Goal: Information Seeking & Learning: Learn about a topic

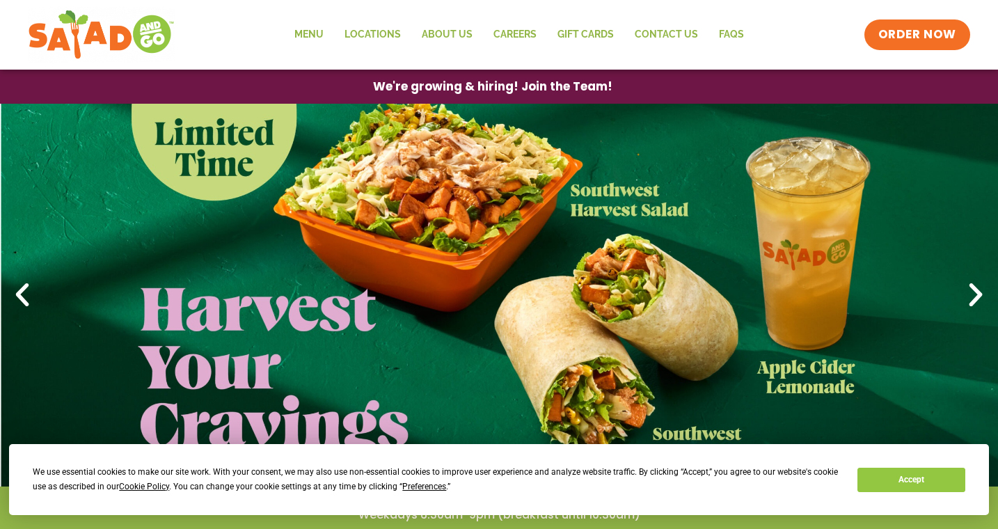
click at [453, 216] on link "1 / 4" at bounding box center [499, 295] width 998 height 383
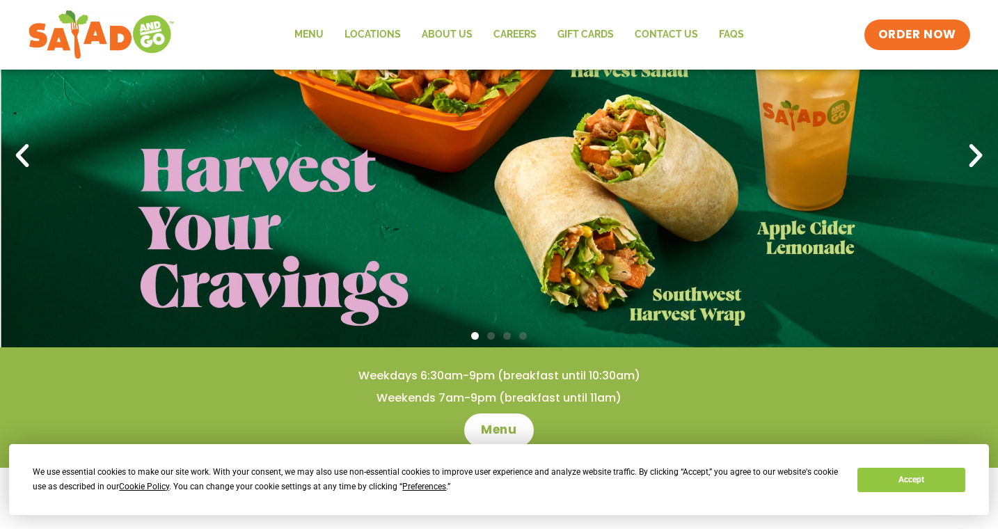
scroll to position [70, 0]
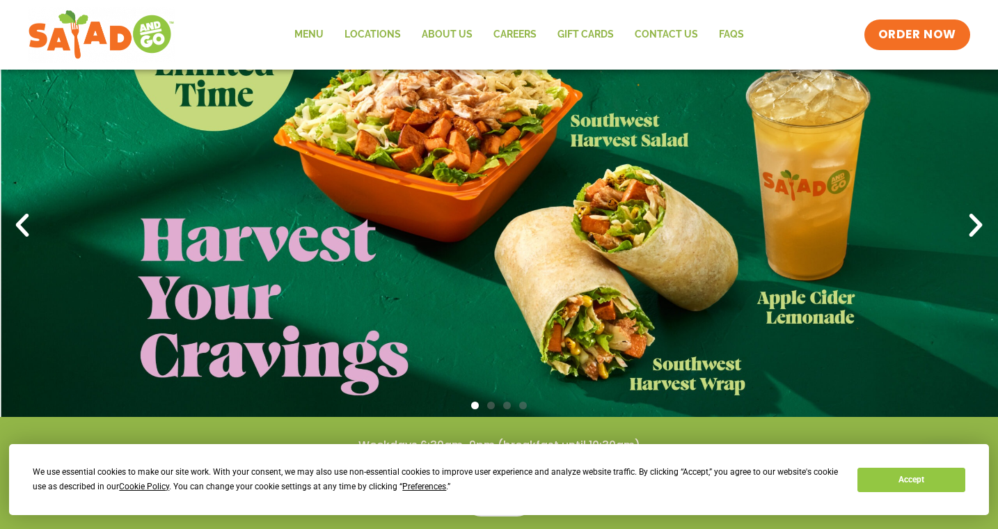
click at [982, 226] on icon "Next slide" at bounding box center [976, 225] width 31 height 31
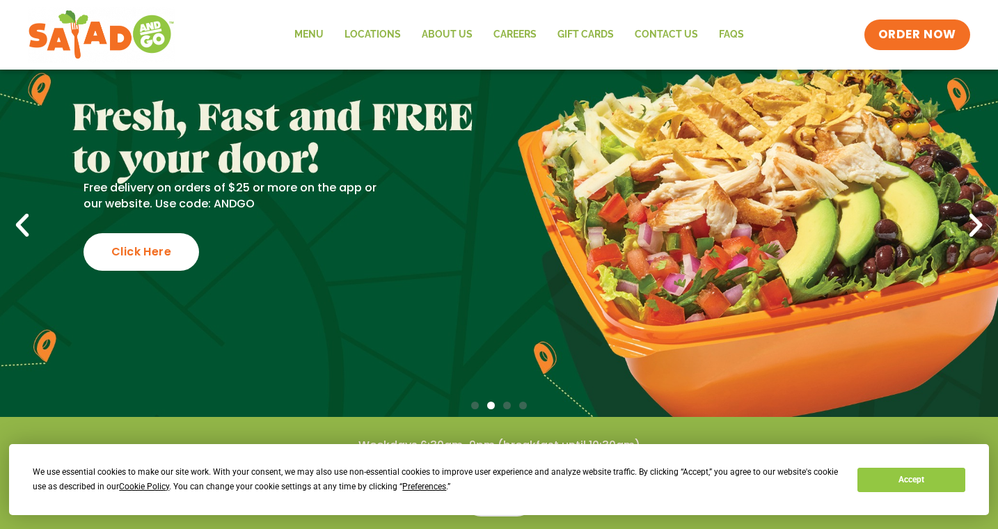
click at [982, 223] on icon "Next slide" at bounding box center [976, 225] width 31 height 31
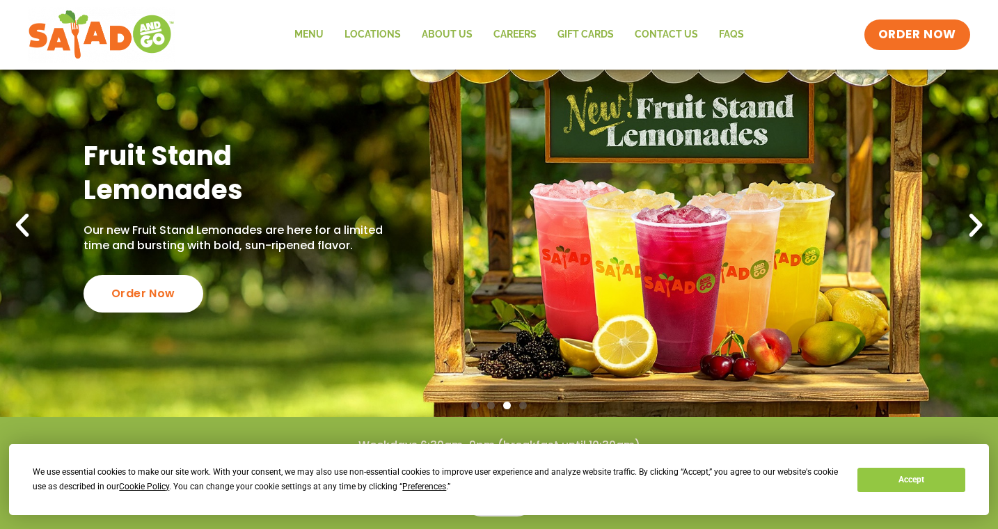
click at [982, 223] on icon "Next slide" at bounding box center [976, 225] width 31 height 31
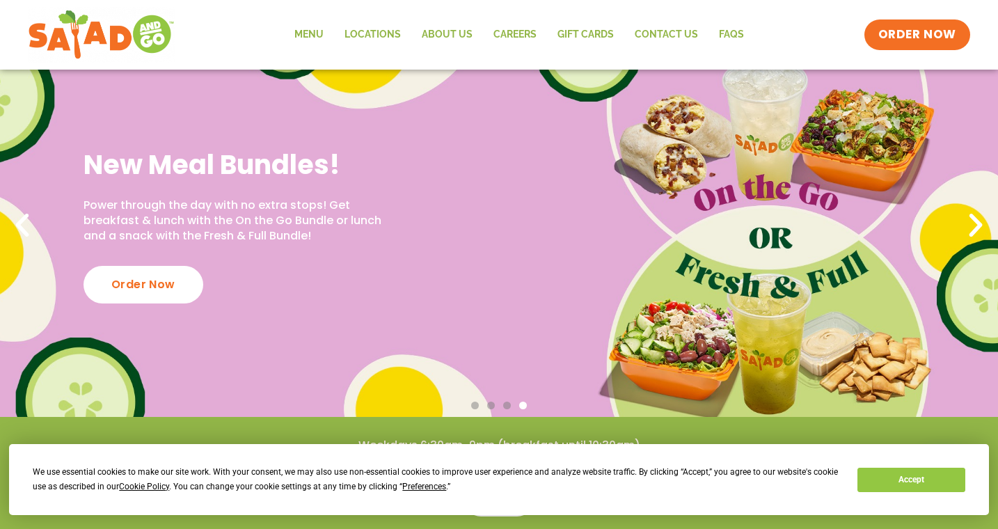
click at [982, 223] on icon "Next slide" at bounding box center [976, 225] width 31 height 31
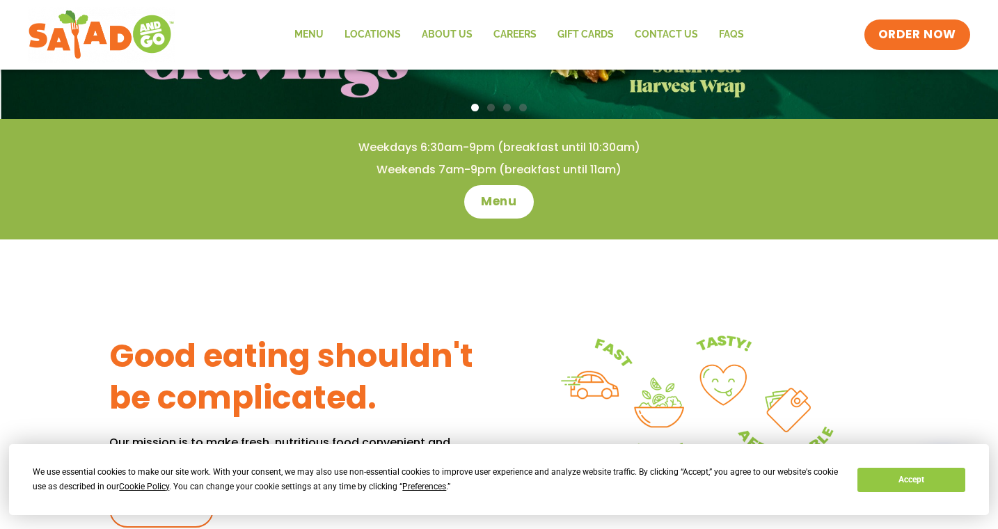
scroll to position [418, 0]
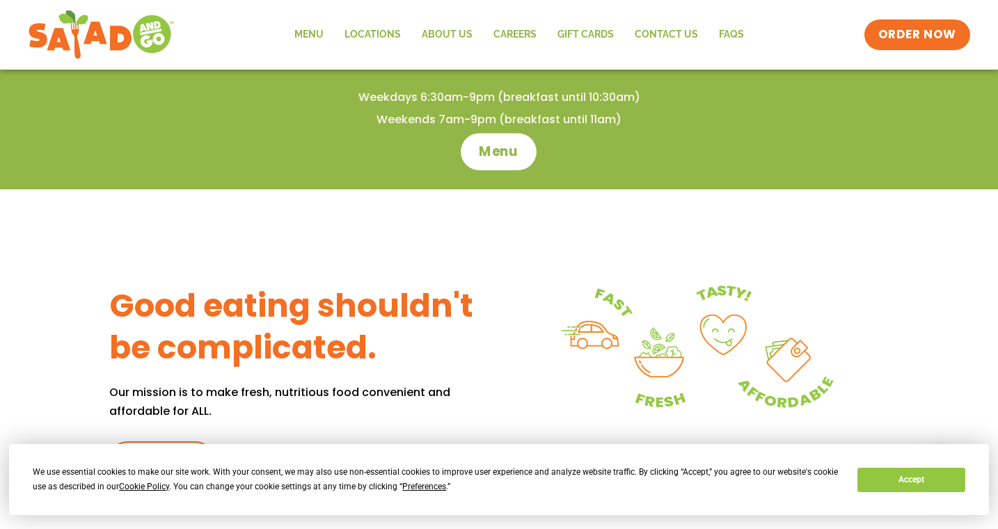
click at [494, 148] on span "Menu" at bounding box center [500, 152] width 40 height 18
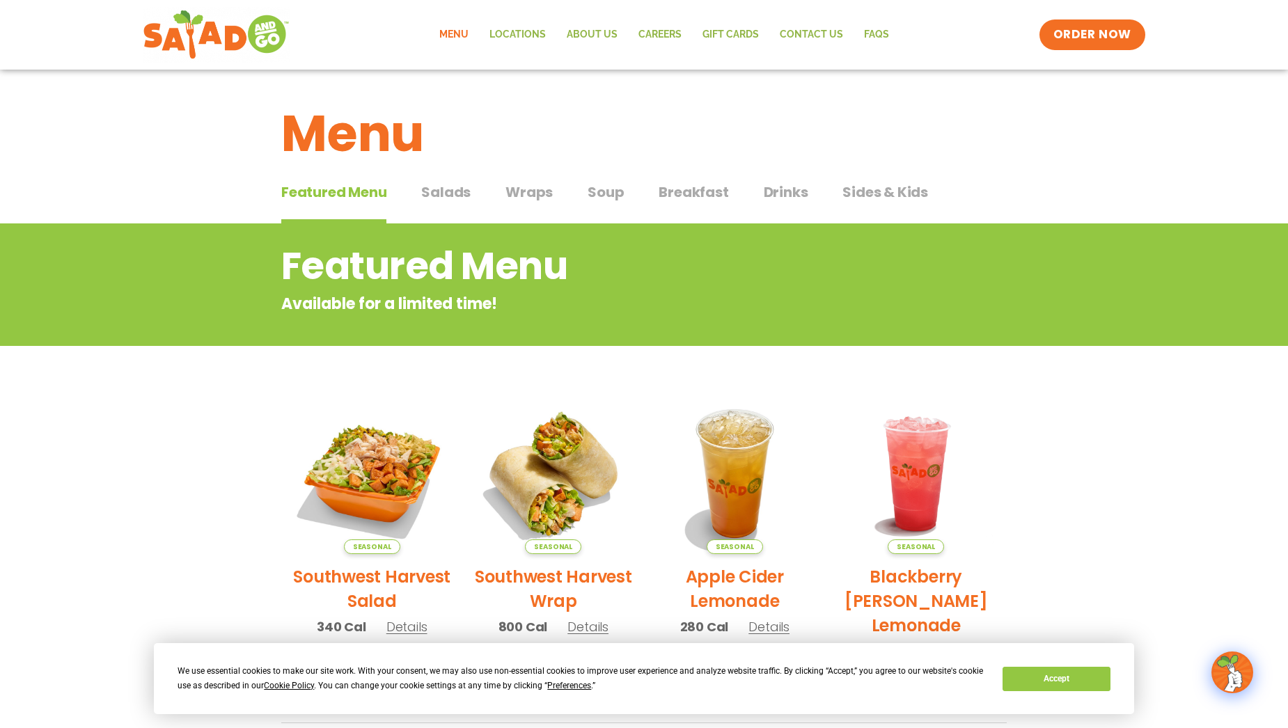
click at [438, 196] on span "Salads" at bounding box center [445, 192] width 49 height 21
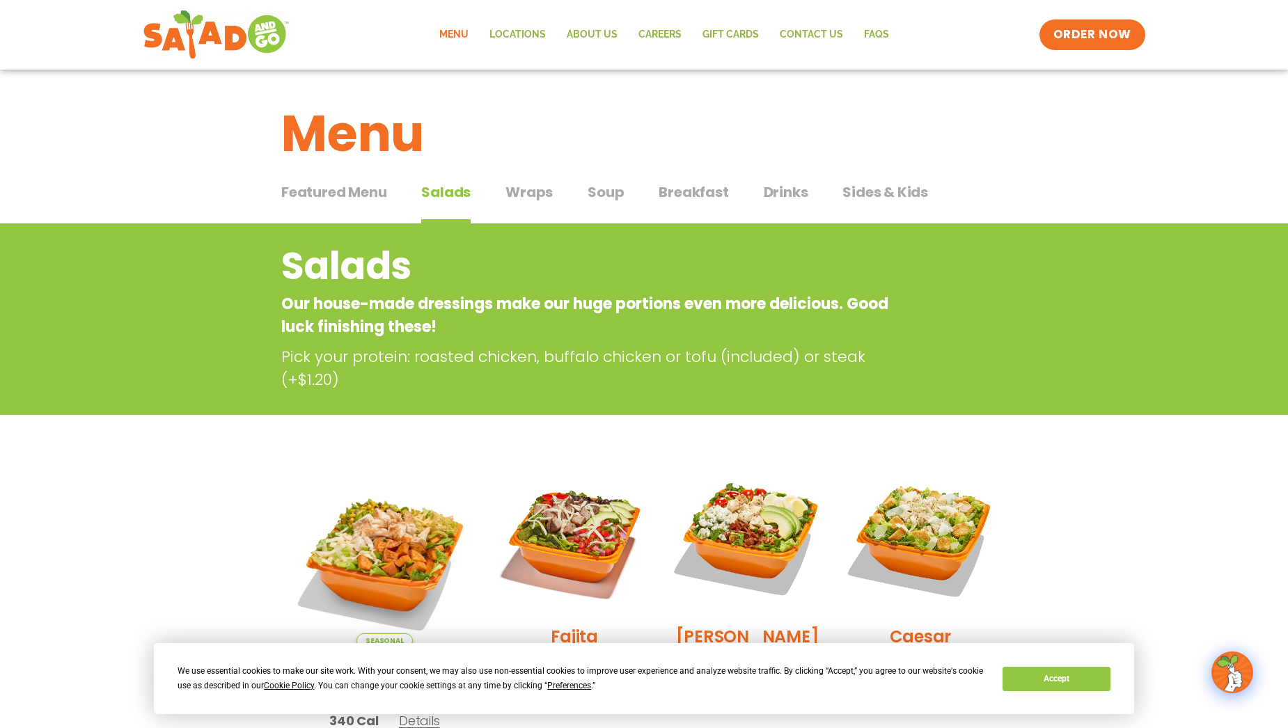
click at [512, 197] on span "Wraps" at bounding box center [528, 192] width 47 height 21
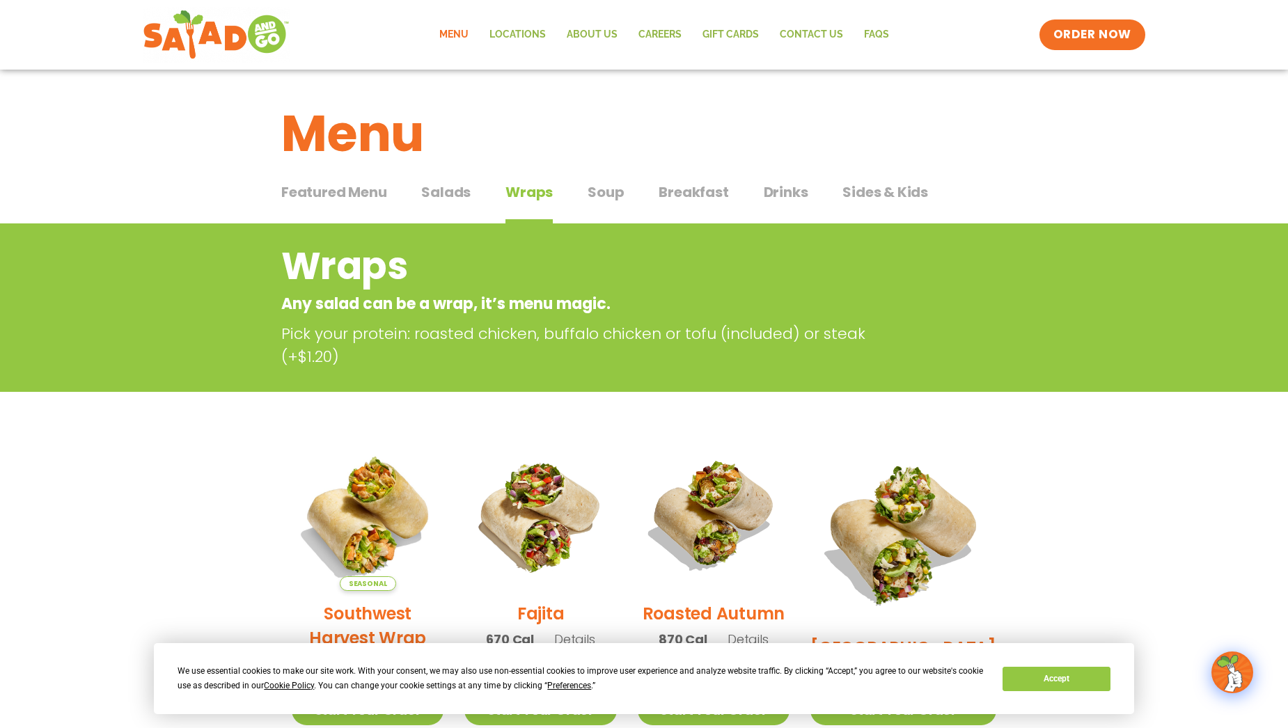
click at [592, 198] on span "Soup" at bounding box center [606, 192] width 36 height 21
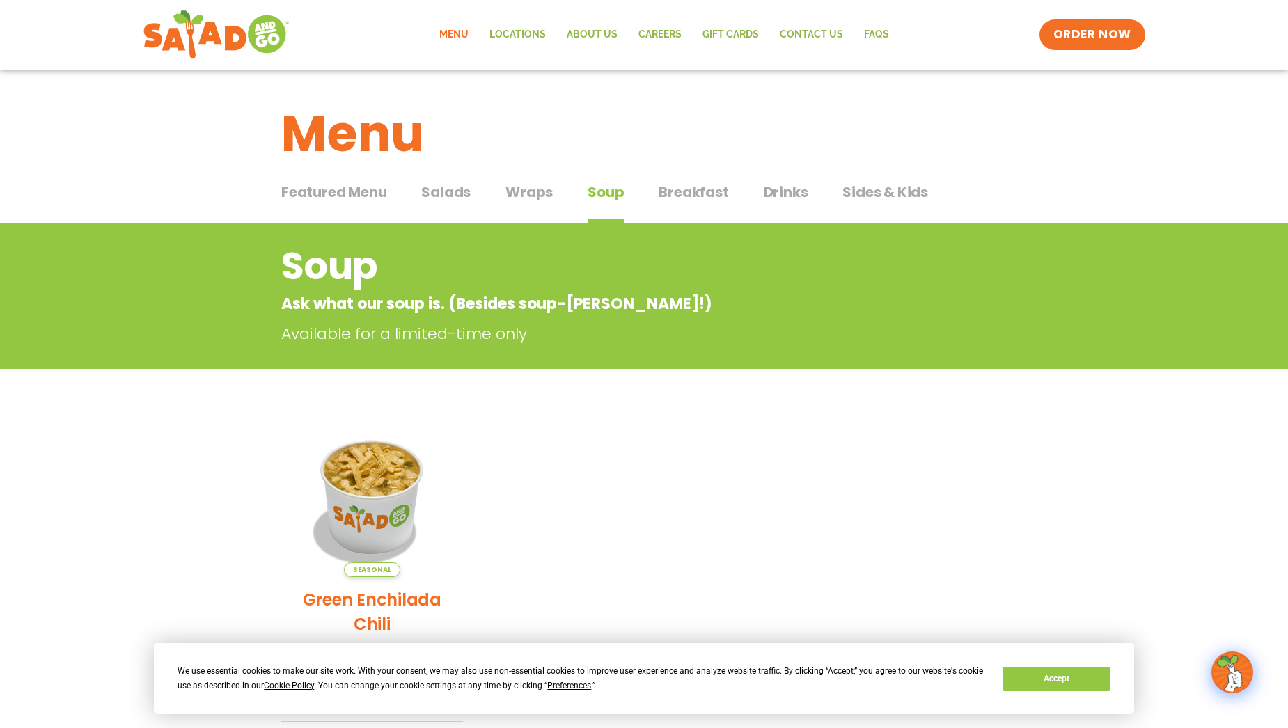
click at [872, 195] on span "Sides & Kids" at bounding box center [885, 192] width 86 height 21
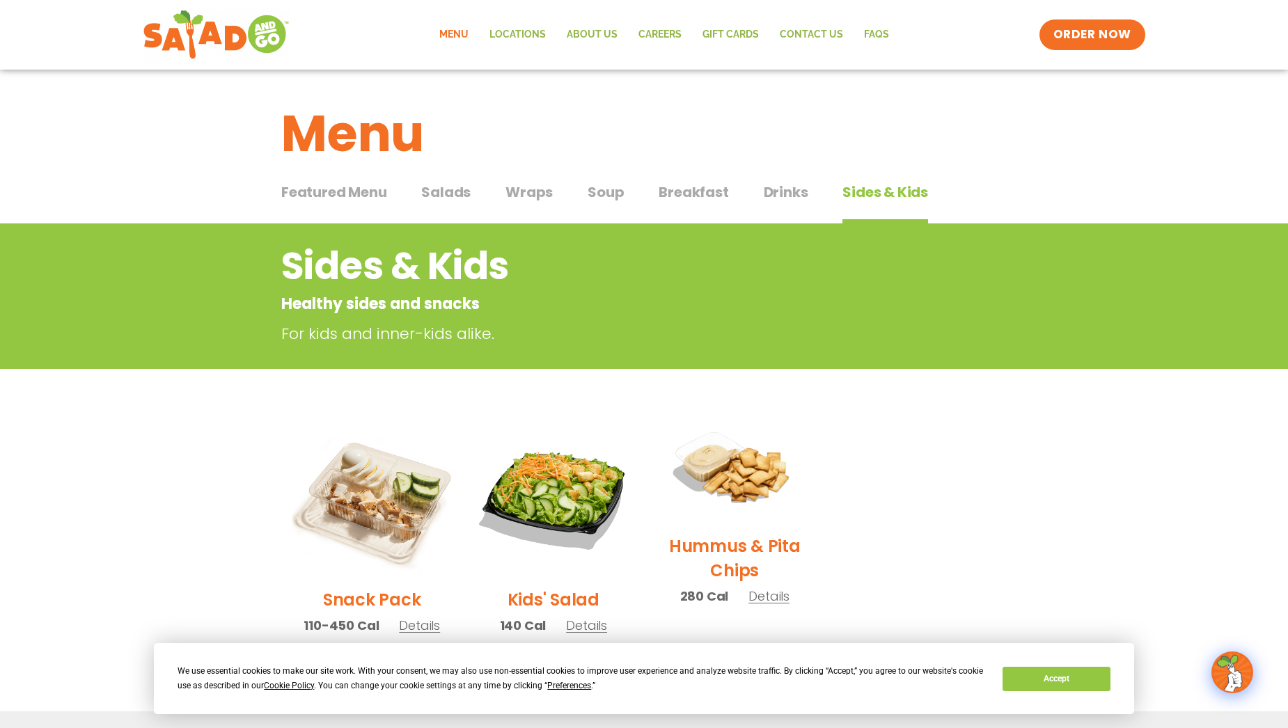
click at [352, 192] on span "Featured Menu" at bounding box center [333, 192] width 105 height 21
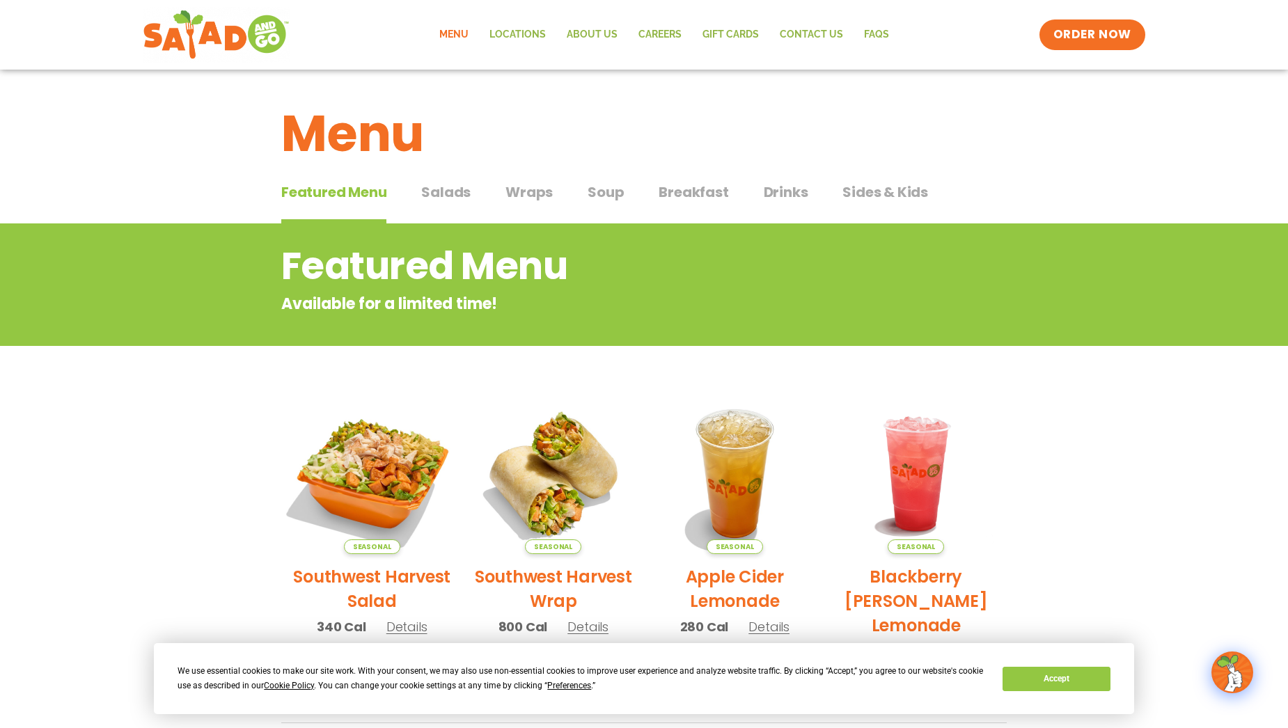
click at [345, 490] on img at bounding box center [372, 473] width 189 height 189
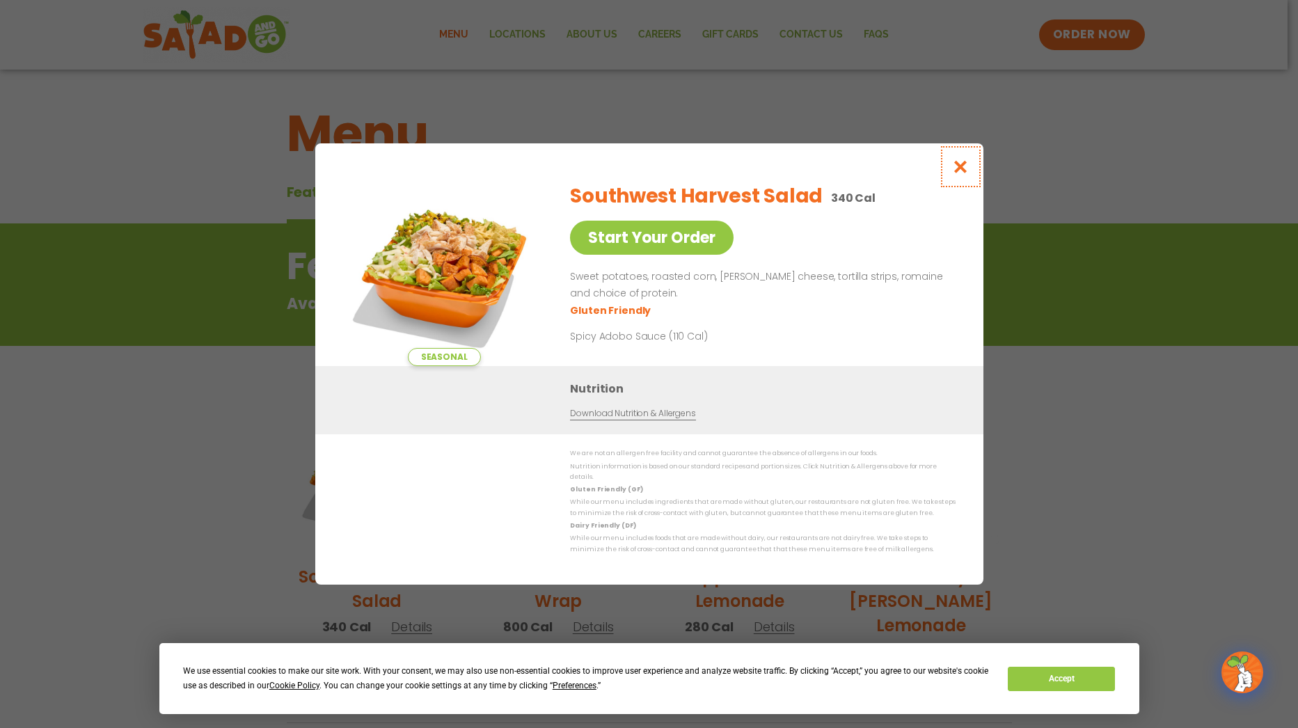
click at [958, 170] on icon "Close modal" at bounding box center [960, 166] width 17 height 15
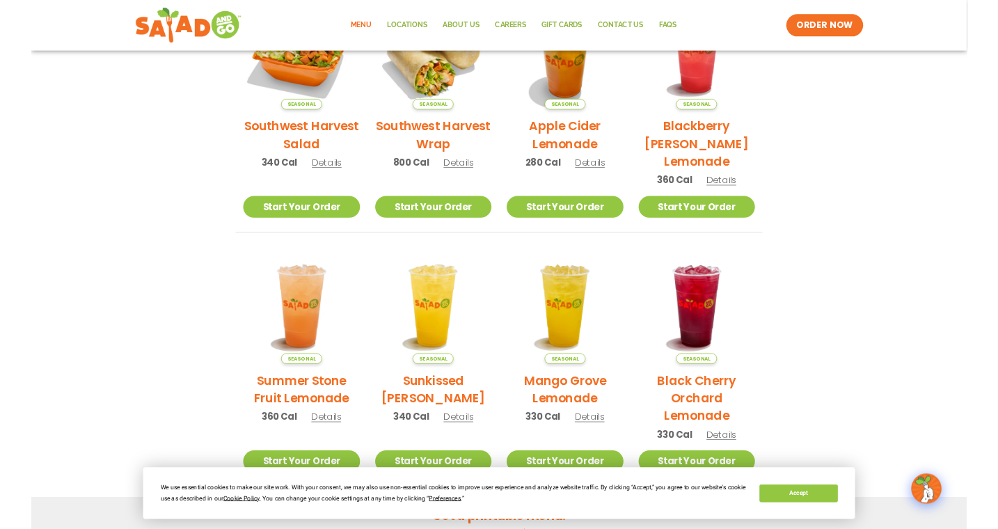
scroll to position [26, 0]
